Goal: Task Accomplishment & Management: Manage account settings

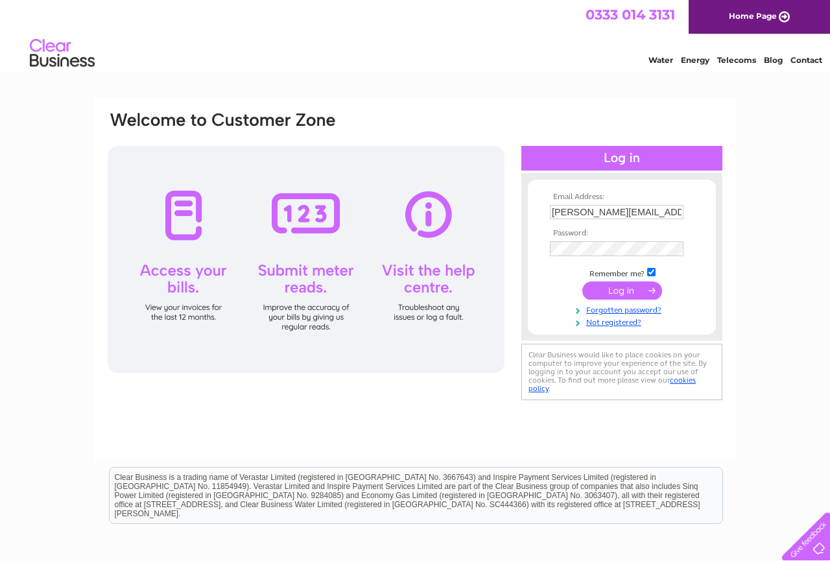
click at [619, 293] on input "submit" at bounding box center [622, 290] width 80 height 18
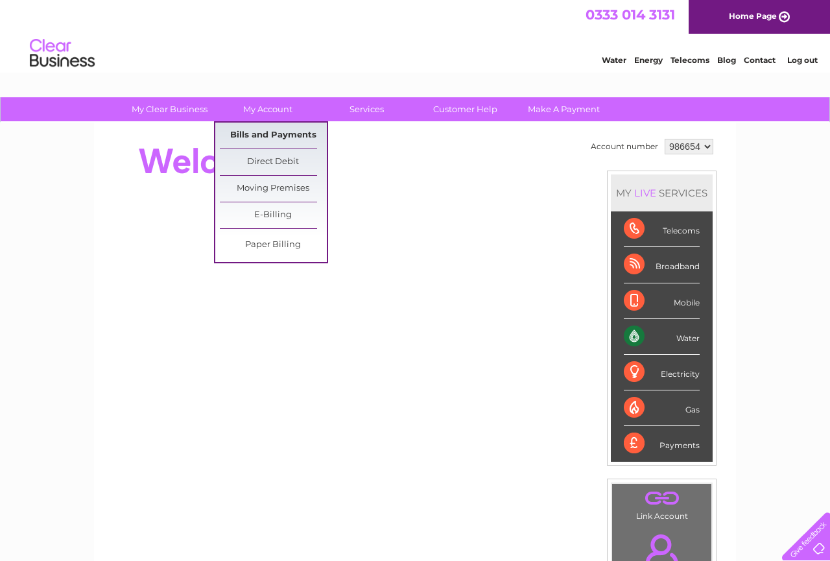
click at [260, 132] on link "Bills and Payments" at bounding box center [273, 136] width 107 height 26
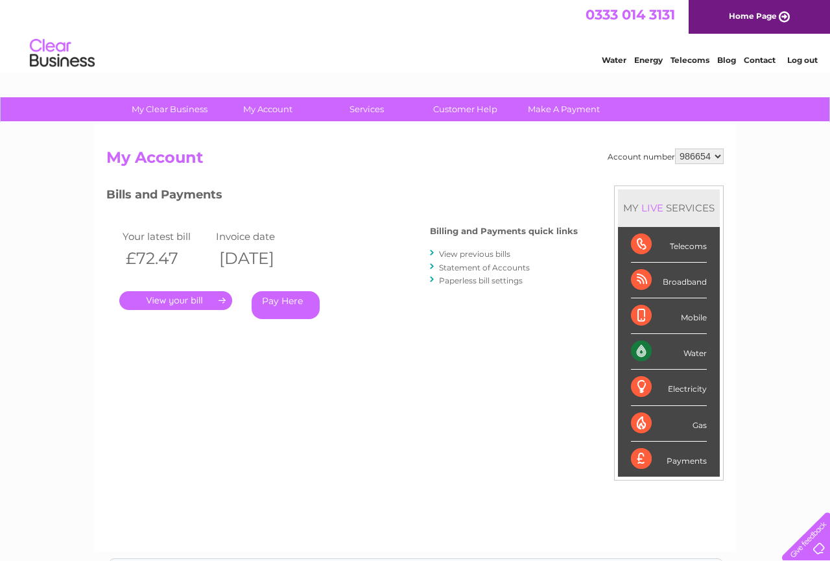
click at [211, 295] on link "." at bounding box center [175, 300] width 113 height 19
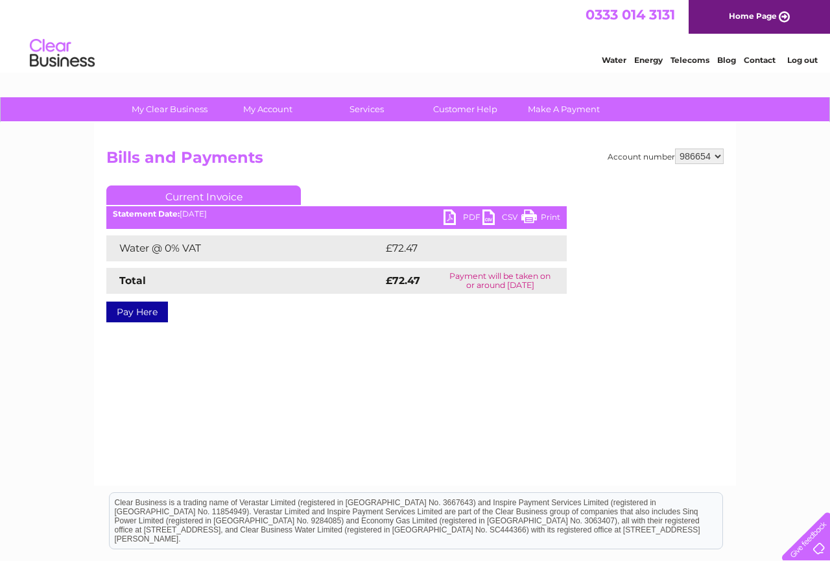
click at [482, 221] on link "CSV" at bounding box center [501, 218] width 39 height 19
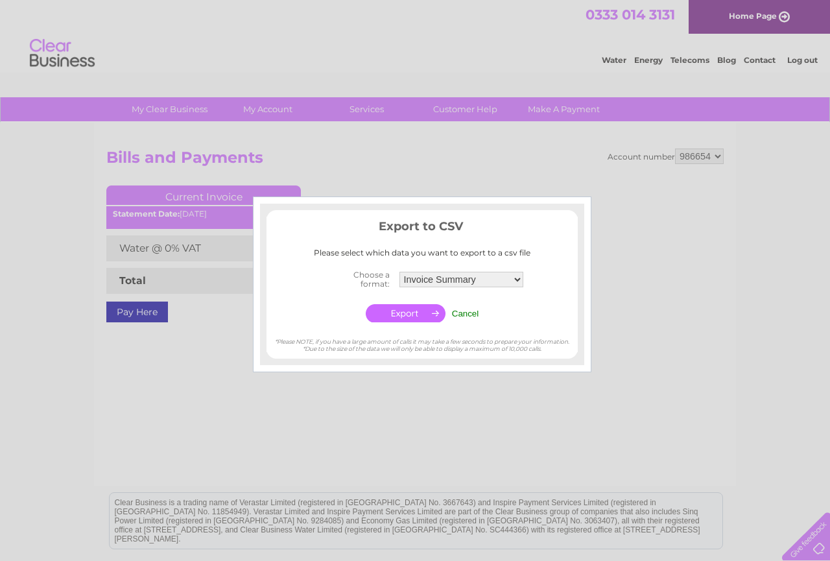
click at [471, 310] on input "Cancel" at bounding box center [465, 314] width 27 height 10
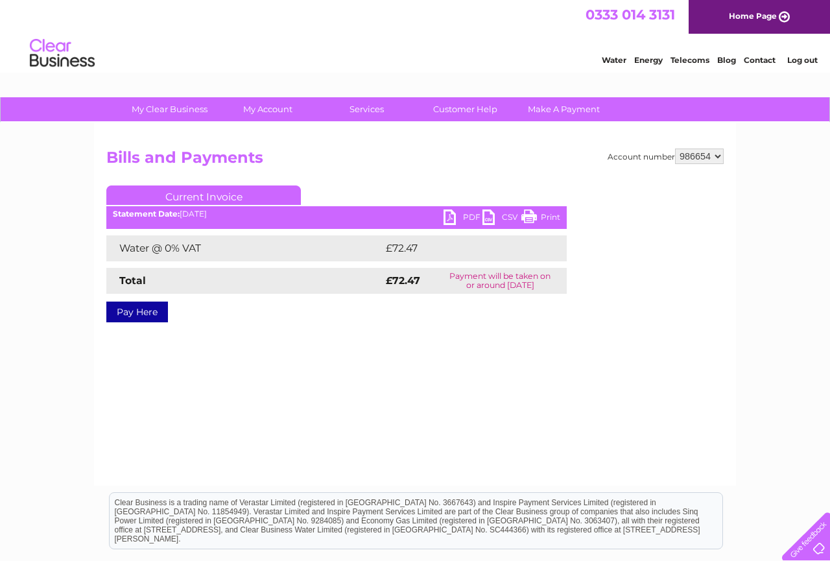
click at [447, 217] on link "PDF" at bounding box center [462, 218] width 39 height 19
